Goal: Information Seeking & Learning: Learn about a topic

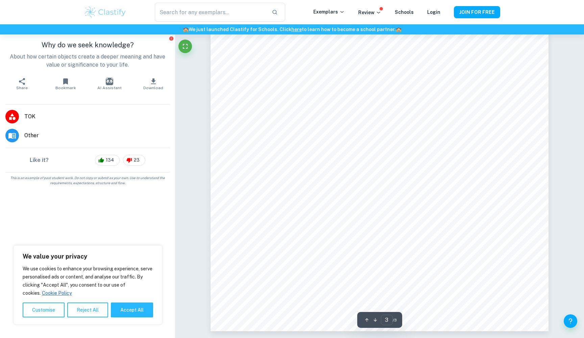
scroll to position [1136, 0]
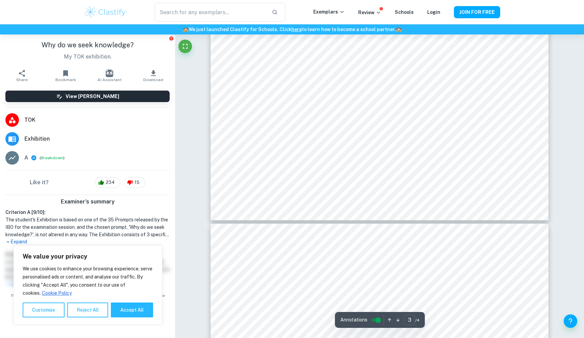
scroll to position [1249, 0]
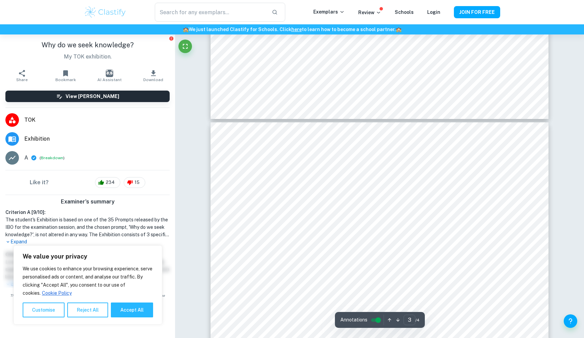
type input "4"
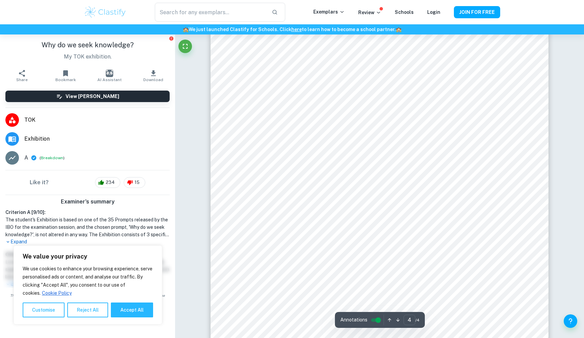
scroll to position [1407, 0]
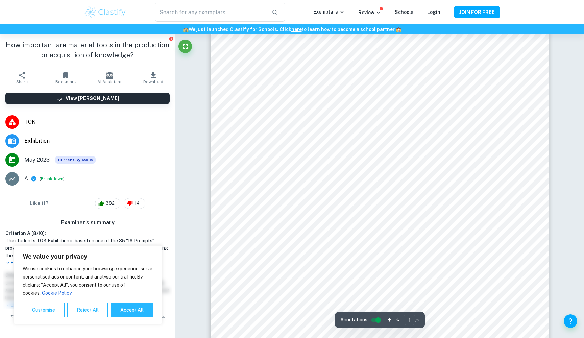
scroll to position [228, 0]
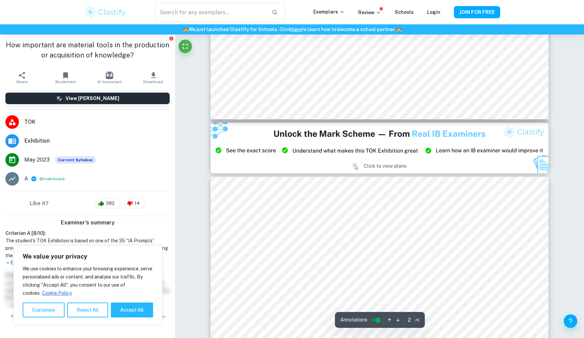
type input "3"
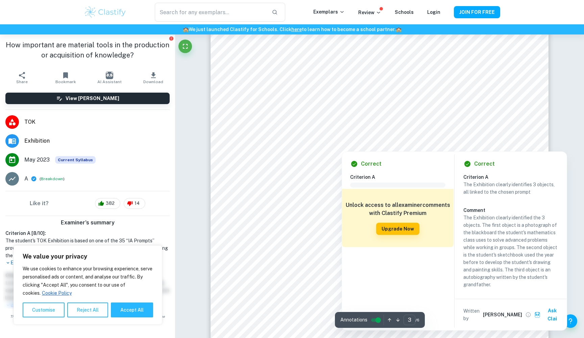
click at [309, 118] on div at bounding box center [379, 120] width 259 height 16
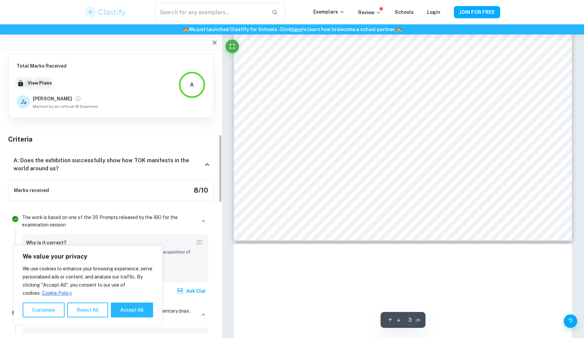
scroll to position [335, 0]
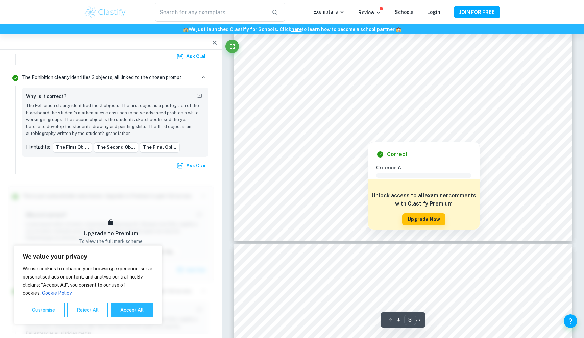
click at [286, 125] on div at bounding box center [403, 121] width 259 height 24
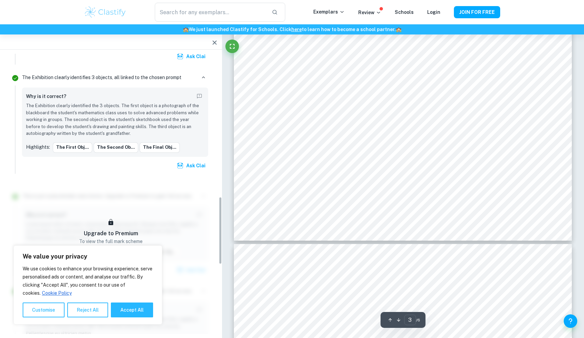
scroll to position [593, 0]
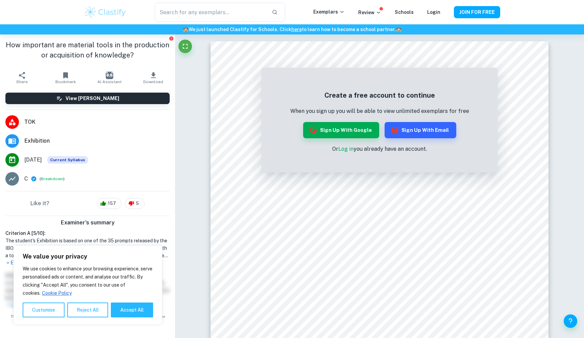
click at [77, 97] on h6 "View [PERSON_NAME]" at bounding box center [93, 98] width 54 height 7
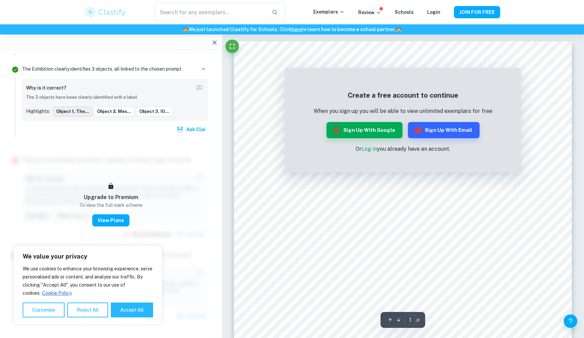
scroll to position [530, 0]
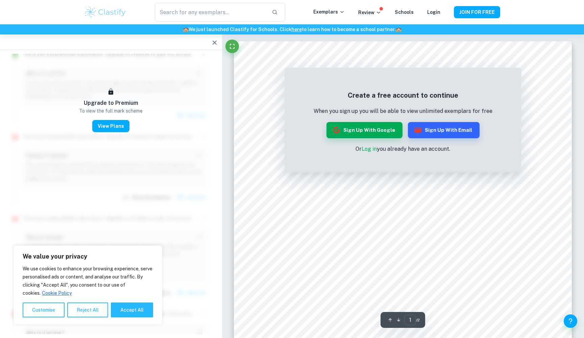
click at [108, 101] on h6 "Upgrade to Premium" at bounding box center [111, 103] width 54 height 8
click at [115, 130] on button "View Plans" at bounding box center [110, 126] width 37 height 12
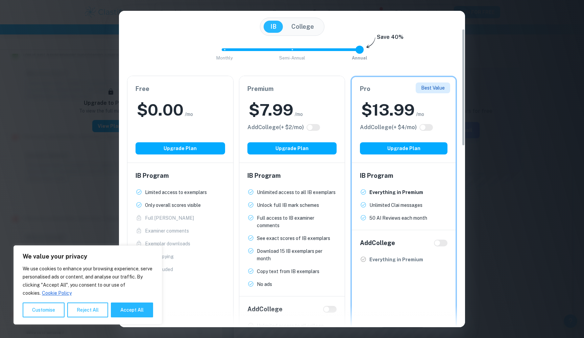
scroll to position [49, 0]
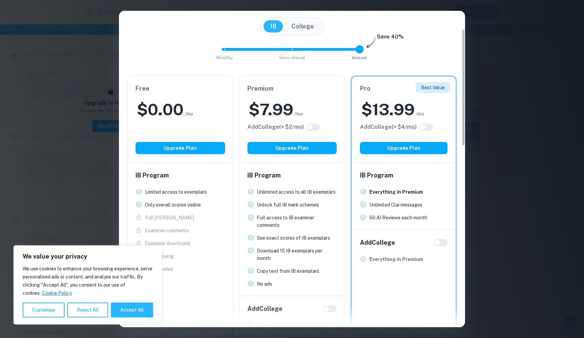
click at [43, 144] on div "Easily Ace Your IB Coursework & Crush College Essays. Get Clastify Premium Get …" at bounding box center [292, 169] width 584 height 338
